Goal: Task Accomplishment & Management: Manage account settings

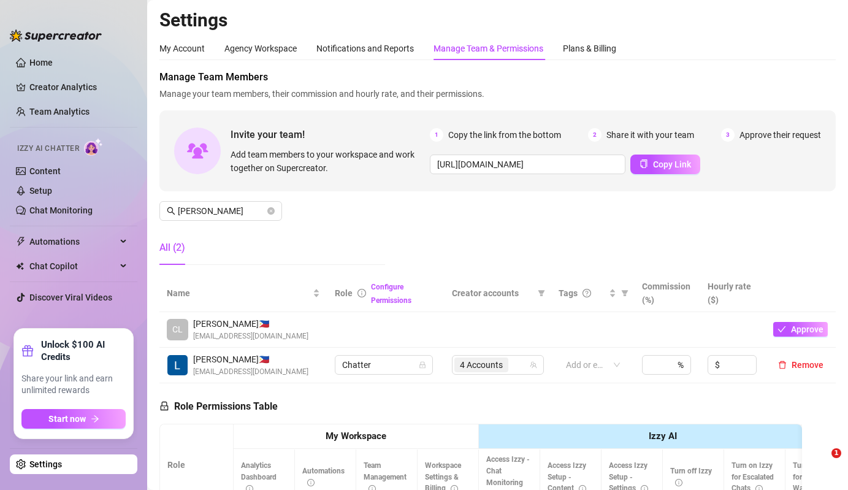
click at [239, 221] on div "Manage Team Members Manage your team members, their commission and hourly rate,…" at bounding box center [497, 172] width 677 height 205
click at [250, 212] on input "[PERSON_NAME]" at bounding box center [221, 210] width 87 height 13
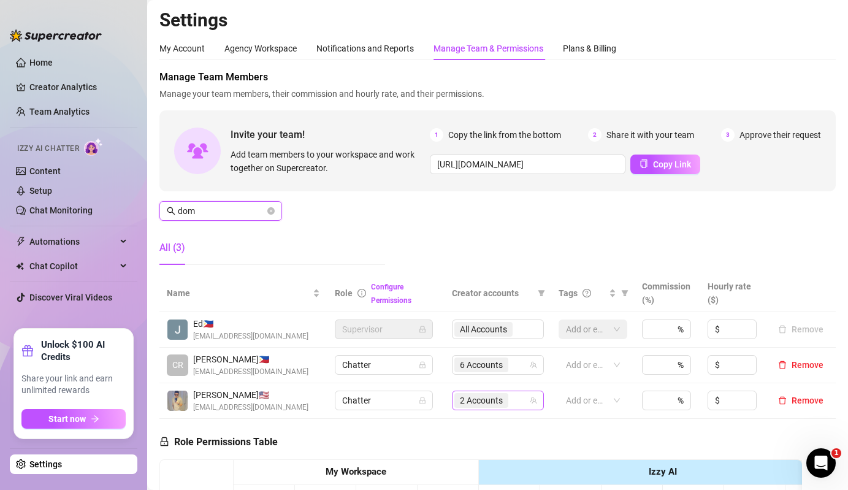
click at [489, 410] on div "2 Accounts" at bounding box center [498, 401] width 92 height 20
type input "dom"
click at [511, 398] on div "2 Accounts" at bounding box center [483, 400] width 56 height 17
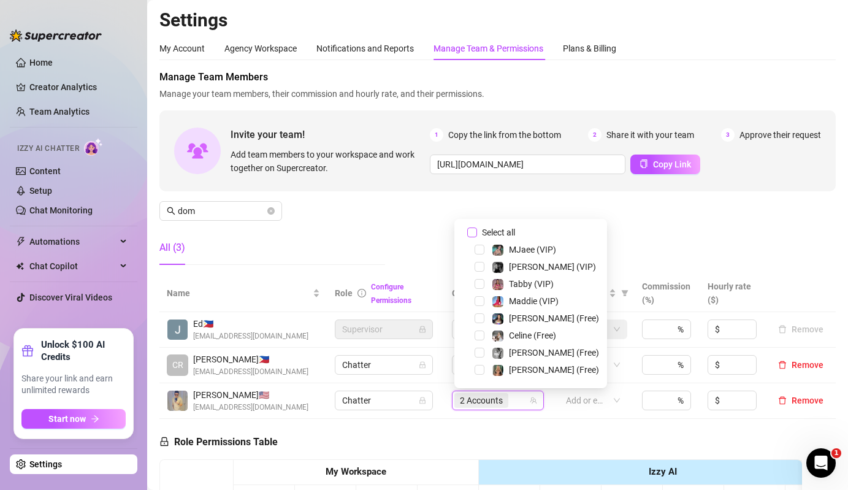
click at [506, 229] on span "Select all" at bounding box center [498, 232] width 43 height 13
click at [477, 229] on input "Select all" at bounding box center [472, 233] width 10 height 10
click at [506, 229] on span "Select all" at bounding box center [498, 232] width 43 height 13
click at [477, 229] on input "Select all" at bounding box center [472, 233] width 10 height 10
checkbox input "false"
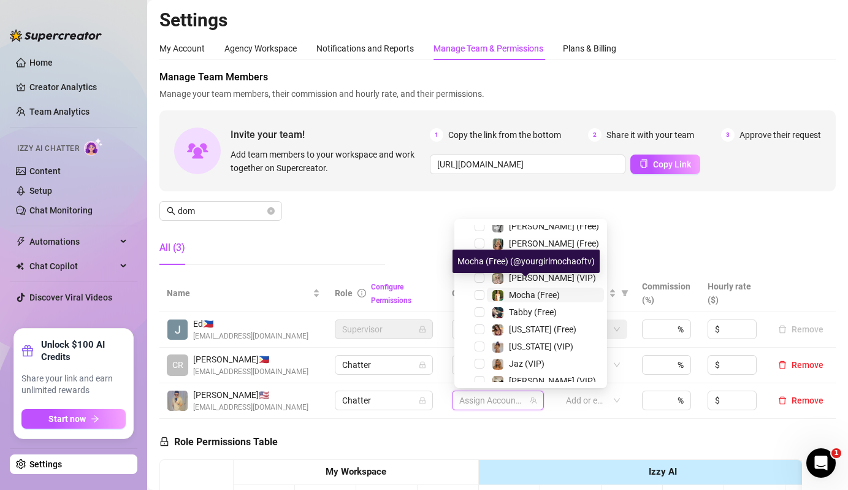
scroll to position [134, 0]
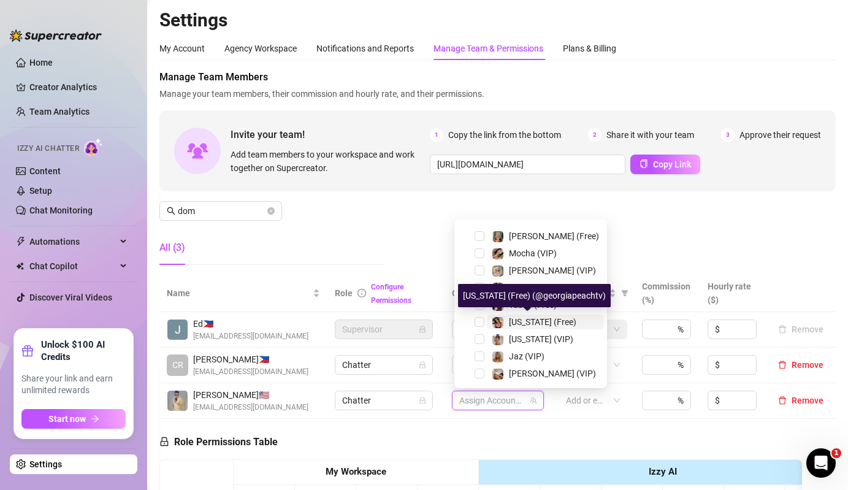
click at [499, 326] on img at bounding box center [498, 322] width 11 height 11
click at [510, 340] on span "[US_STATE] (VIP)" at bounding box center [541, 339] width 64 height 10
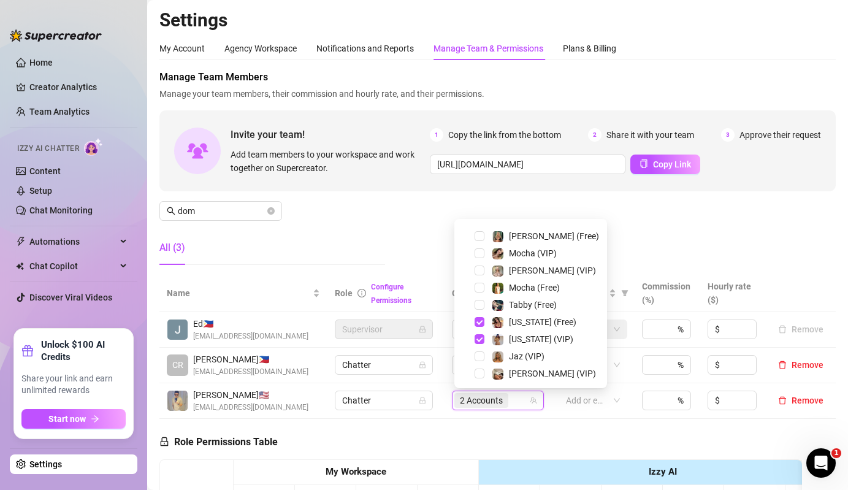
click at [376, 236] on div "All (3)" at bounding box center [272, 248] width 226 height 34
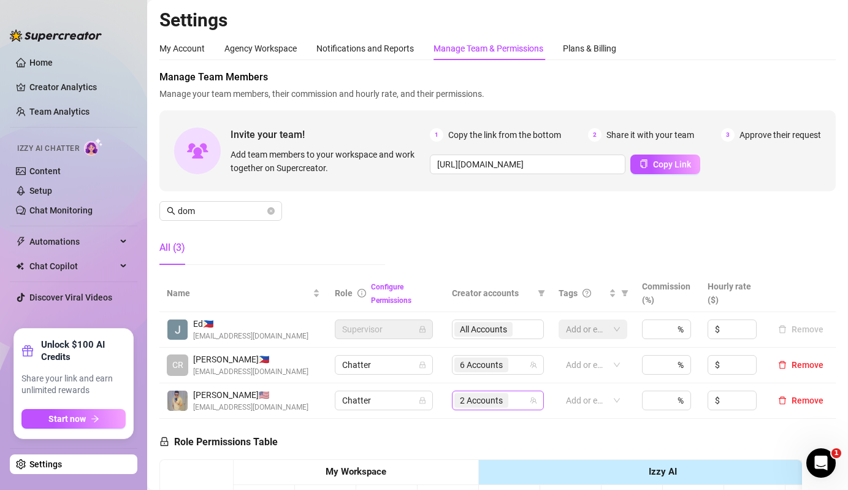
click at [493, 393] on span "2 Accounts" at bounding box center [482, 400] width 54 height 15
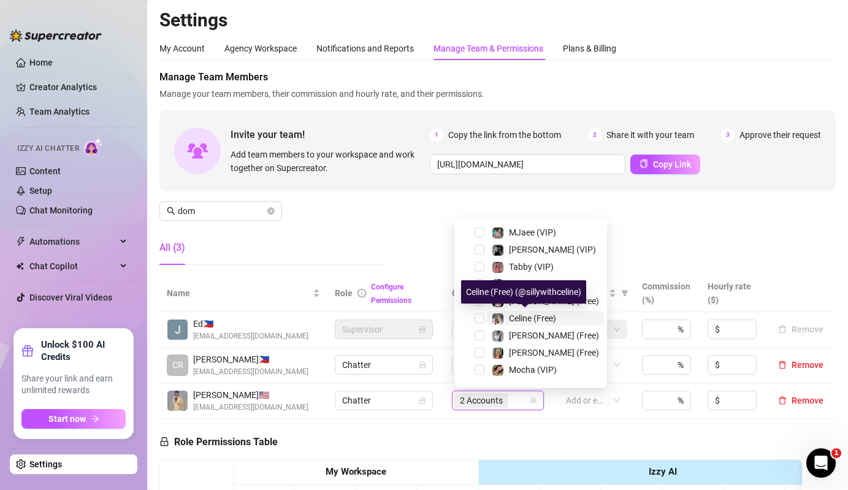
scroll to position [186, 0]
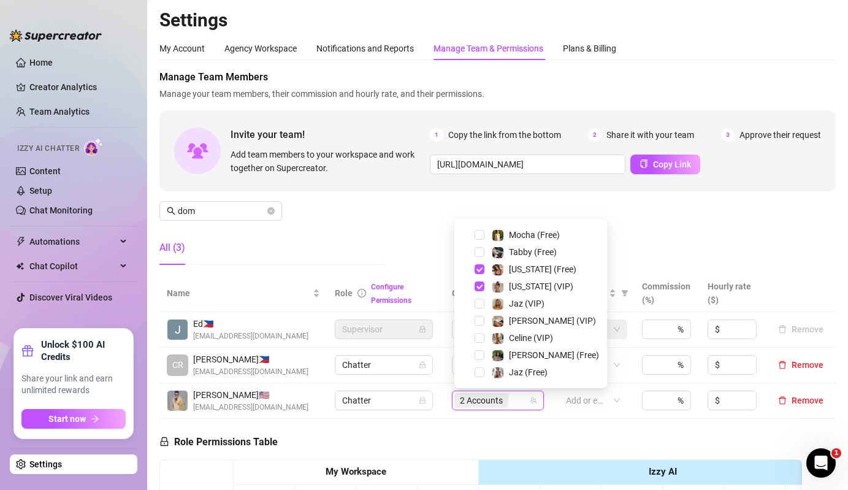
click at [332, 198] on div "Manage Team Members Manage your team members, their commission and hourly rate,…" at bounding box center [497, 172] width 677 height 205
